Goal: Book appointment/travel/reservation

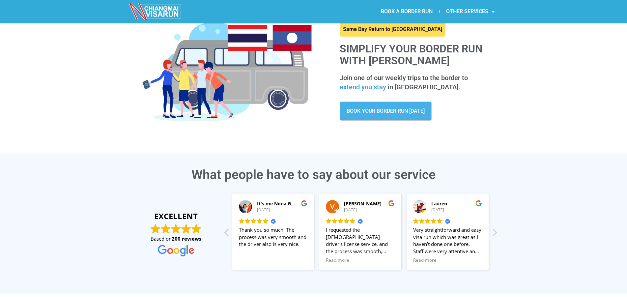
scroll to position [33, 0]
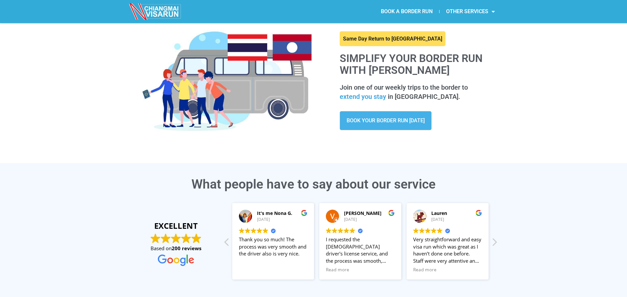
click at [386, 122] on span "BOOK YOUR BORDER RUN [DATE]" at bounding box center [386, 120] width 78 height 5
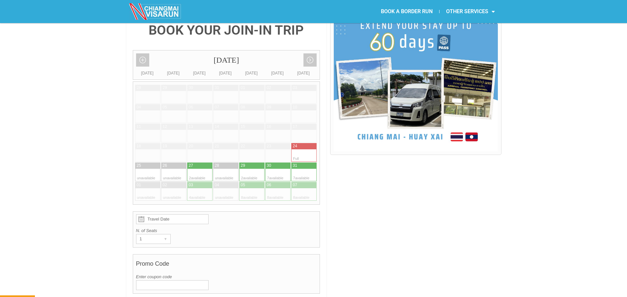
scroll to position [165, 0]
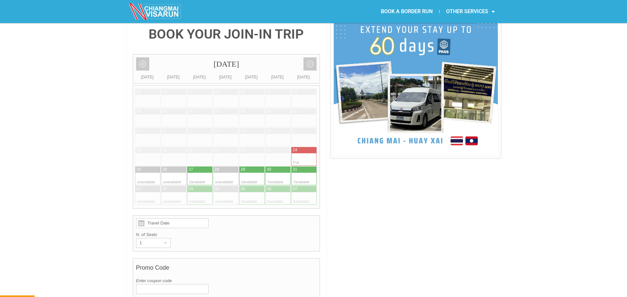
click at [190, 218] on input "Travel Date" at bounding box center [172, 223] width 73 height 10
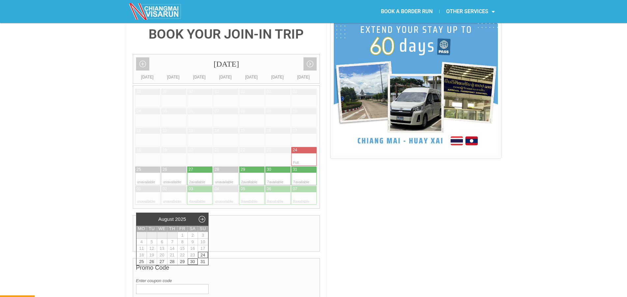
click at [194, 261] on link "30" at bounding box center [193, 261] width 10 height 6
type input "30 August 2025"
radio input "true"
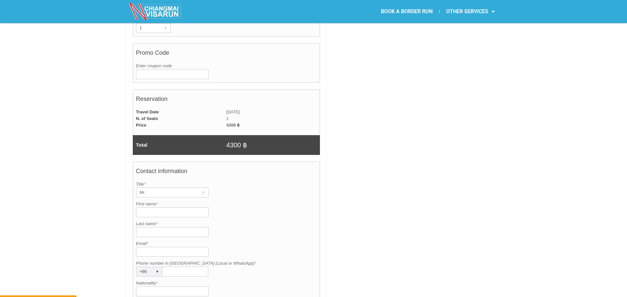
scroll to position [400, 0]
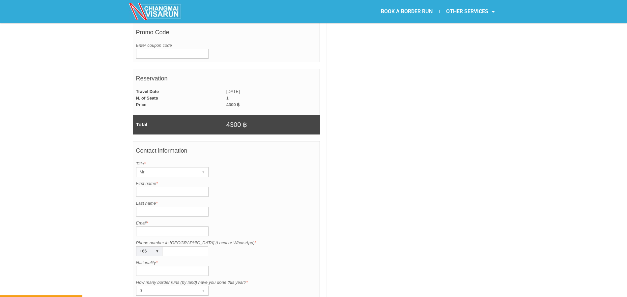
click at [178, 187] on input "First name *" at bounding box center [172, 192] width 73 height 10
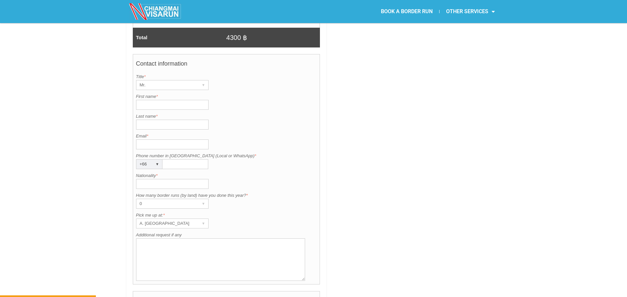
scroll to position [499, 0]
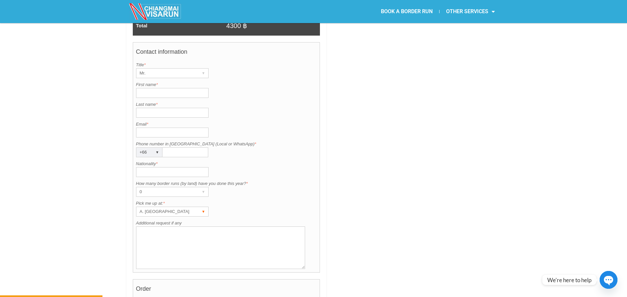
click at [203, 207] on div "▾" at bounding box center [203, 211] width 9 height 9
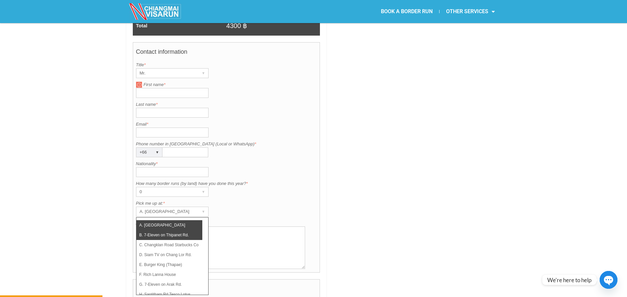
click at [194, 230] on li "B. 7-Eleven on Thipanet Rd." at bounding box center [169, 235] width 66 height 10
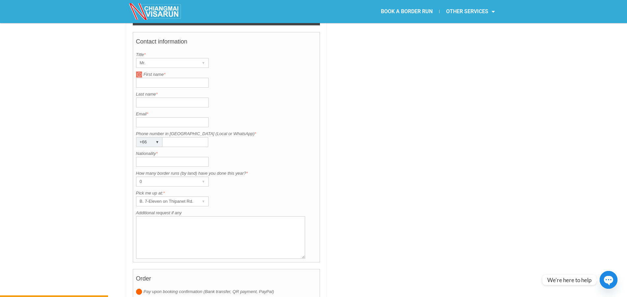
scroll to position [527, 0]
